Goal: Task Accomplishment & Management: Manage account settings

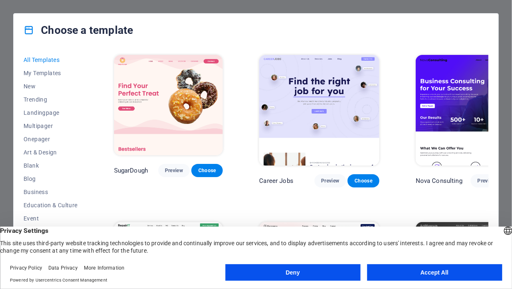
click at [412, 274] on button "Accept All" at bounding box center [434, 273] width 135 height 17
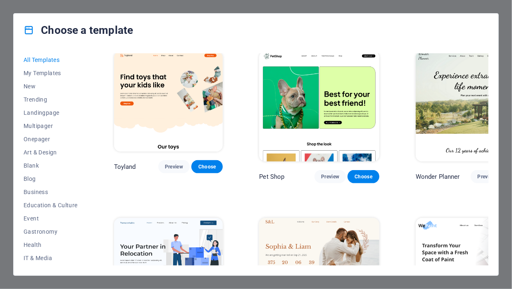
scroll to position [510, 0]
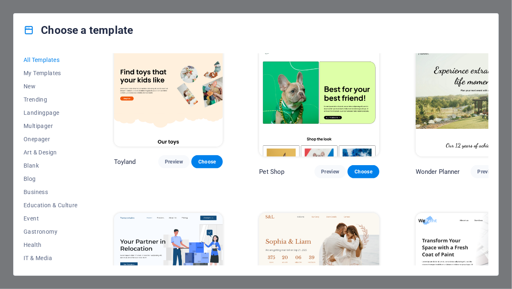
click at [319, 213] on img at bounding box center [319, 268] width 120 height 111
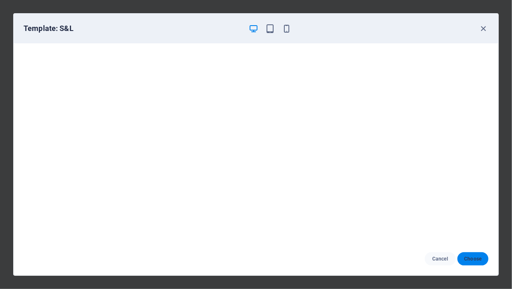
click at [473, 258] on span "Choose" at bounding box center [473, 259] width 18 height 7
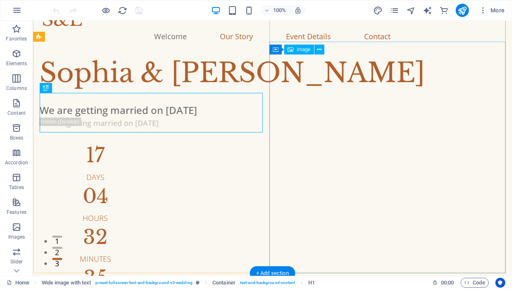
scroll to position [8, 0]
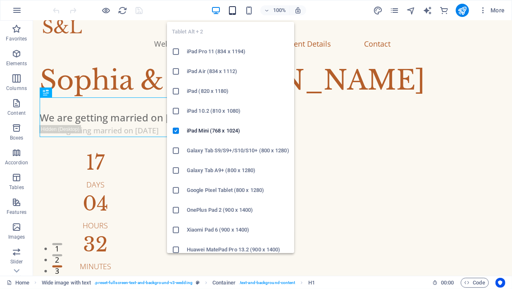
click at [232, 8] on icon "button" at bounding box center [233, 11] width 10 height 10
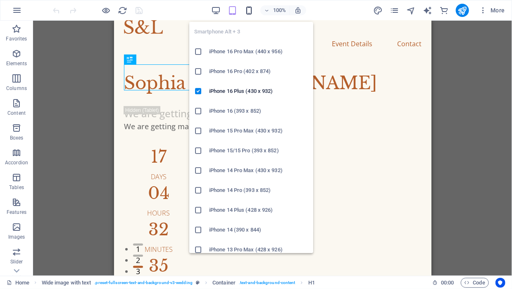
click at [252, 10] on icon "button" at bounding box center [249, 11] width 10 height 10
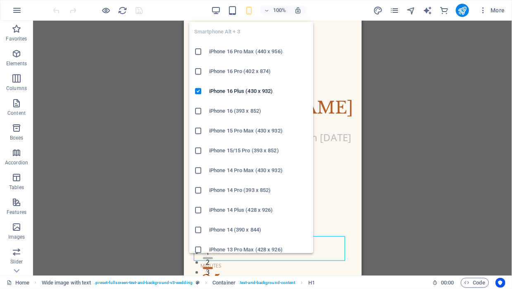
click at [254, 44] on li "iPhone 16 Pro Max (440 x 956)" at bounding box center [251, 52] width 124 height 20
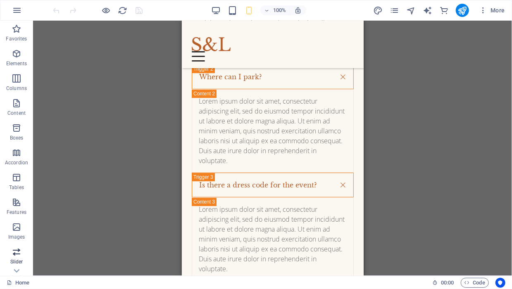
scroll to position [0, 0]
click at [484, 10] on icon "button" at bounding box center [483, 10] width 8 height 8
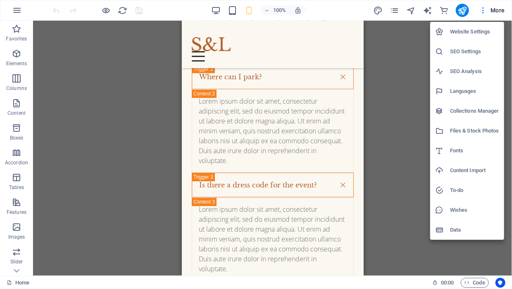
click at [469, 33] on h6 "Website Settings" at bounding box center [474, 32] width 49 height 10
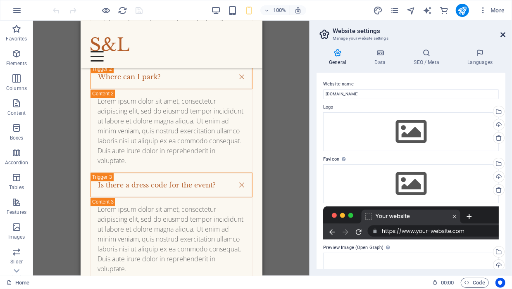
click at [504, 34] on icon at bounding box center [502, 34] width 5 height 7
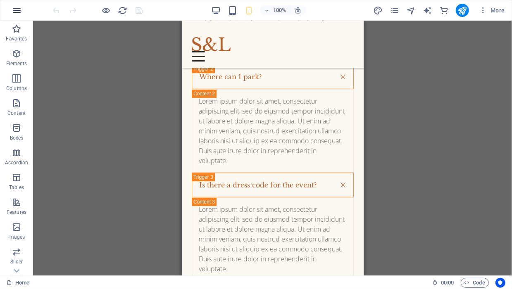
click at [17, 6] on icon "button" at bounding box center [17, 10] width 10 height 10
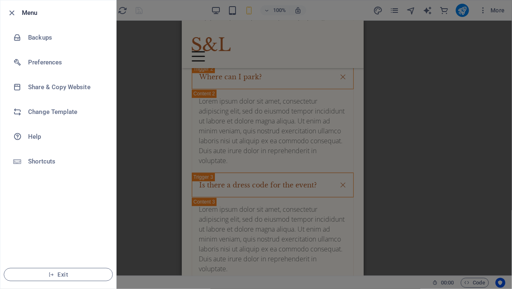
click at [124, 89] on div at bounding box center [256, 144] width 512 height 289
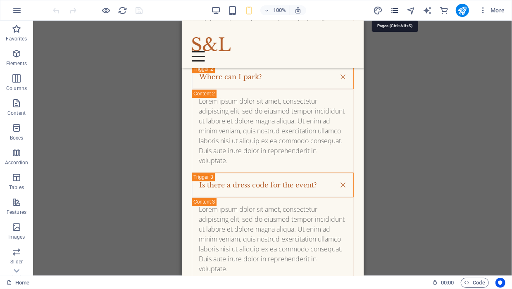
click at [395, 10] on icon "pages" at bounding box center [395, 11] width 10 height 10
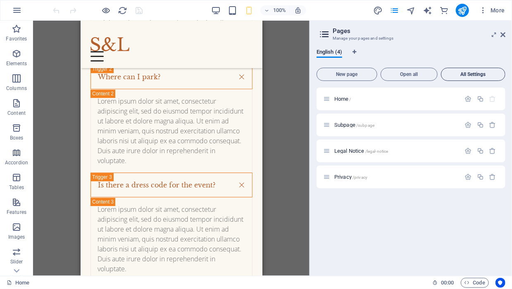
click at [479, 68] on button "All Settings" at bounding box center [473, 74] width 64 height 13
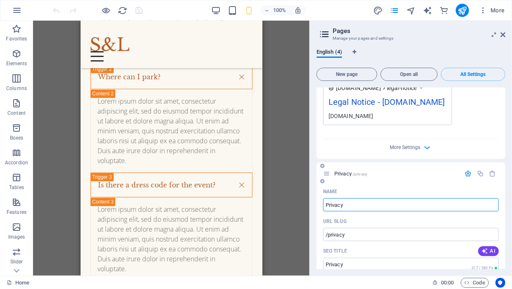
scroll to position [904, 0]
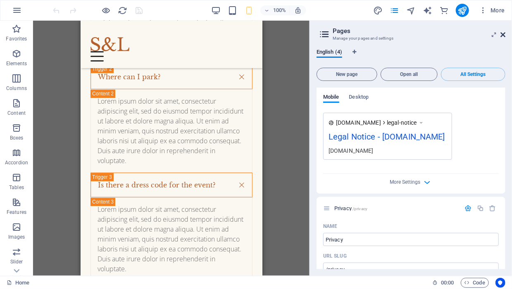
click at [502, 32] on icon at bounding box center [502, 34] width 5 height 7
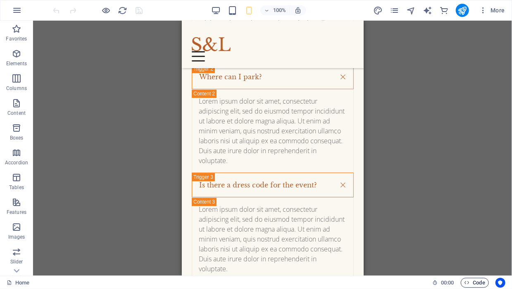
click at [477, 284] on span "Code" at bounding box center [475, 283] width 21 height 10
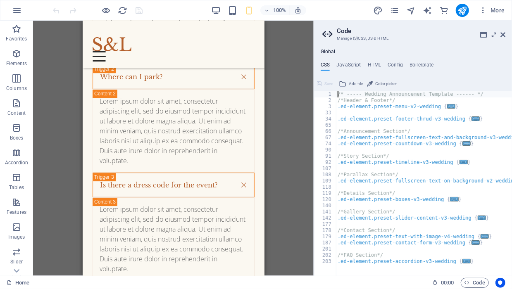
click at [390, 61] on div "Global CSS JavaScript HTML Config Boilerplate /* ----- Wedding Announcement Tem…" at bounding box center [413, 162] width 198 height 227
click at [391, 63] on h4 "Config" at bounding box center [395, 66] width 15 height 9
type textarea "$color-background: #fbf8f1;"
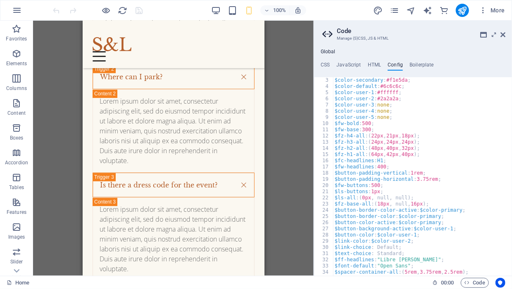
scroll to position [0, 0]
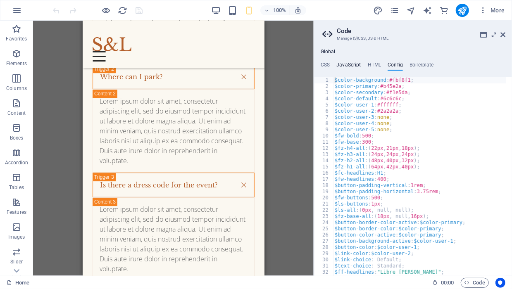
click at [346, 62] on h4 "JavaScript" at bounding box center [348, 66] width 24 height 9
type textarea "/* JS for preset "Menu V2" */"
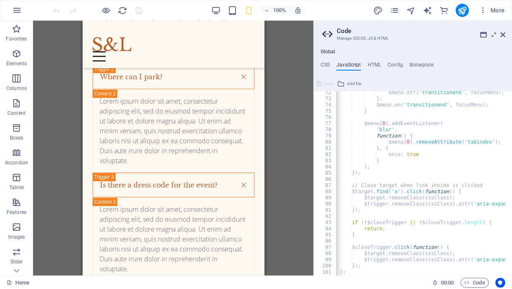
scroll to position [495, 0]
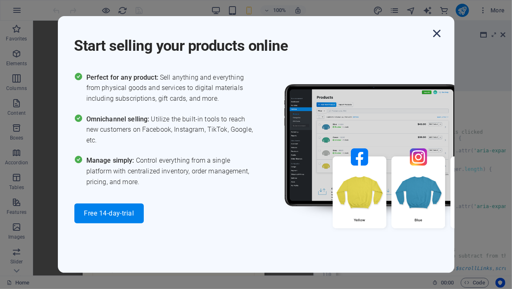
click at [435, 36] on icon "button" at bounding box center [437, 33] width 15 height 15
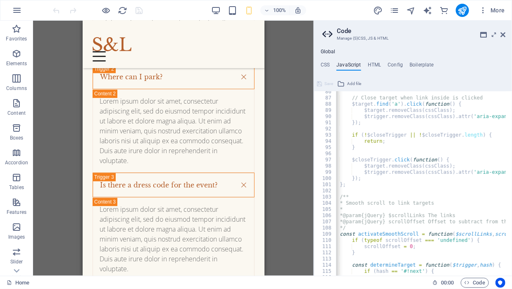
scroll to position [531, 0]
click at [371, 62] on h4 "HTML" at bounding box center [375, 66] width 14 height 9
type textarea "<a href="#main-content" class="wv-link-content button">Skip to main content</a>"
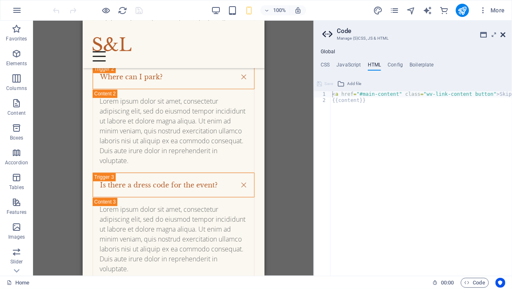
click at [501, 35] on icon at bounding box center [502, 34] width 5 height 7
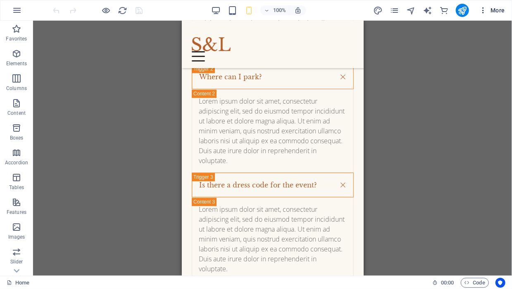
click at [480, 12] on icon "button" at bounding box center [483, 10] width 8 height 8
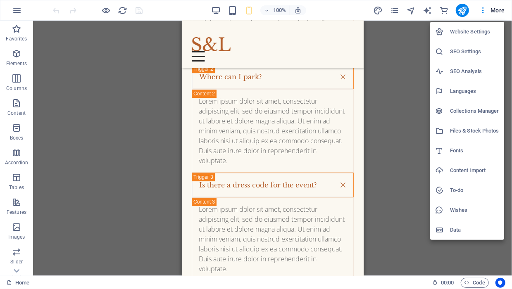
click at [14, 8] on div at bounding box center [256, 144] width 512 height 289
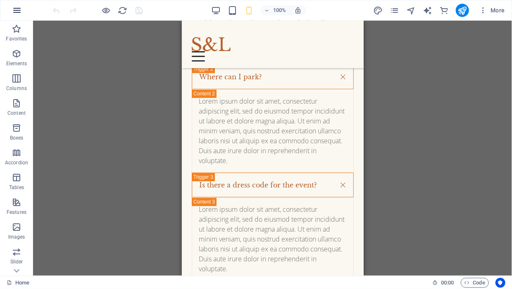
click at [20, 9] on icon "button" at bounding box center [17, 10] width 10 height 10
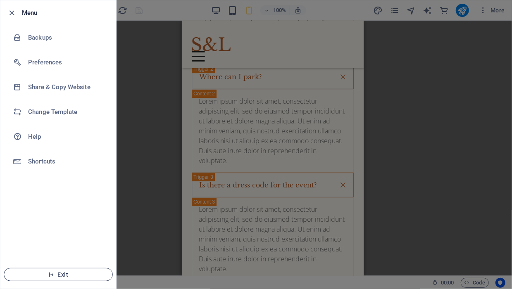
click at [64, 274] on span "Exit" at bounding box center [58, 275] width 95 height 7
